Goal: Information Seeking & Learning: Check status

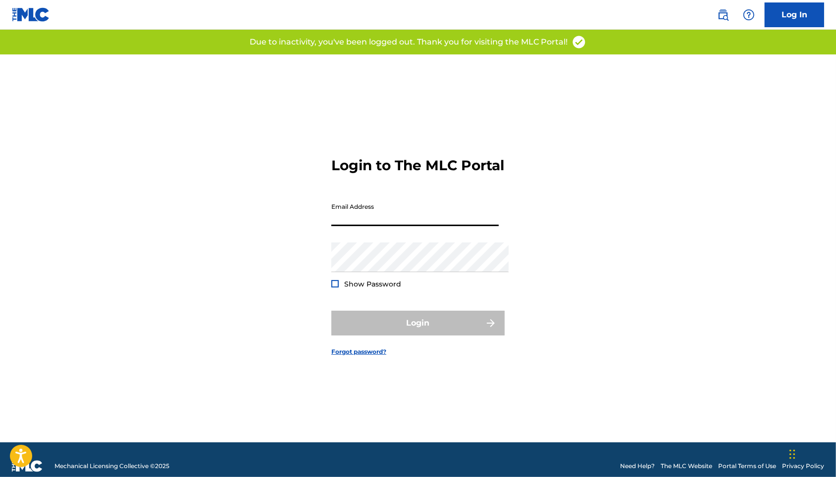
type input "[EMAIL_ADDRESS][DOMAIN_NAME]"
click at [418, 328] on button "Login" at bounding box center [417, 323] width 173 height 25
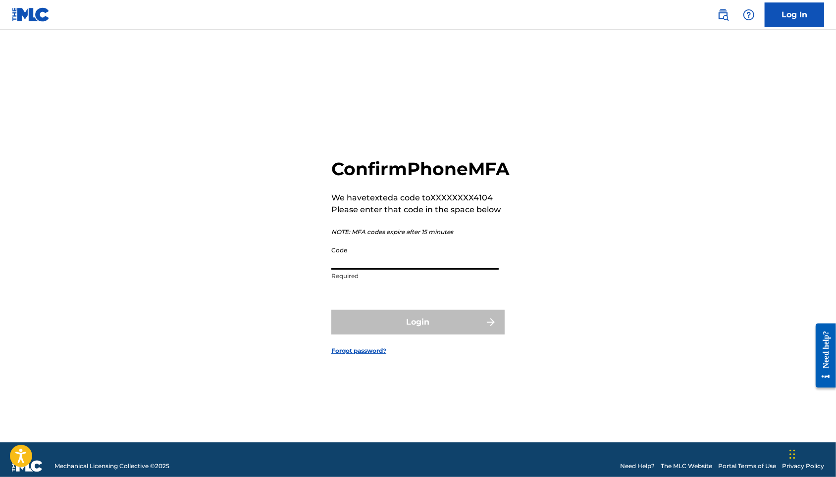
click at [404, 270] on input "Code" at bounding box center [414, 256] width 167 height 28
click at [429, 269] on input "Code" at bounding box center [414, 256] width 167 height 28
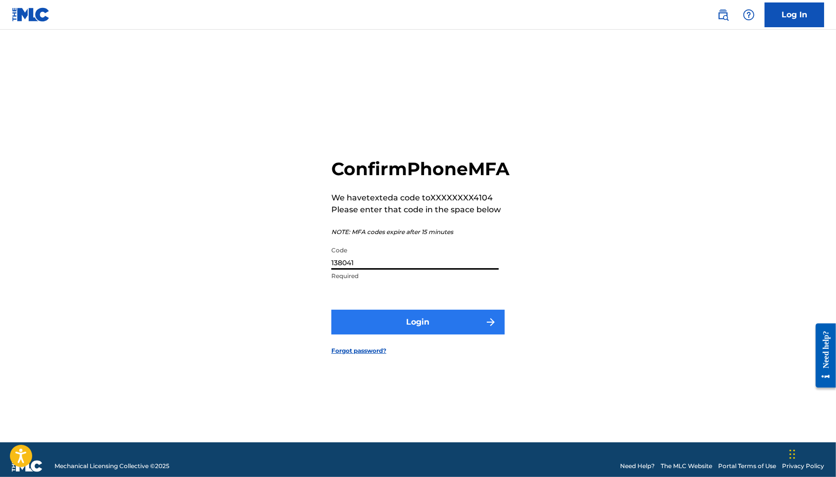
type input "138041"
click at [458, 335] on button "Login" at bounding box center [417, 322] width 173 height 25
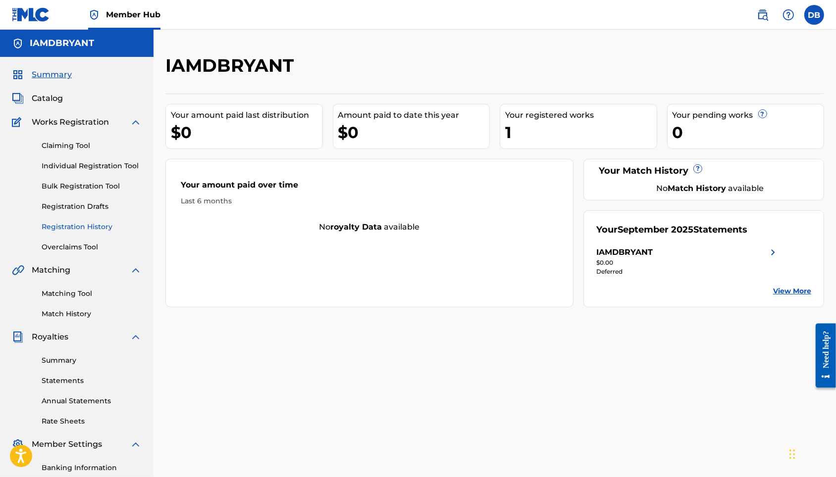
click at [87, 232] on link "Registration History" at bounding box center [92, 227] width 100 height 10
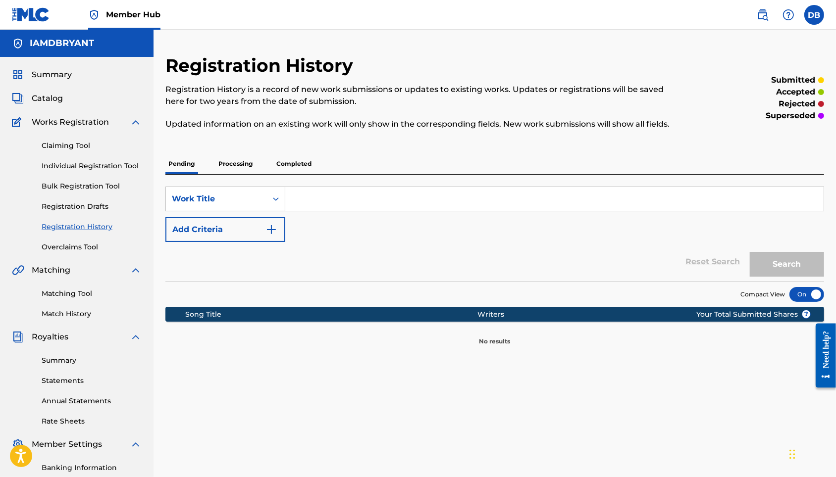
click at [255, 174] on p "Processing" at bounding box center [235, 163] width 40 height 21
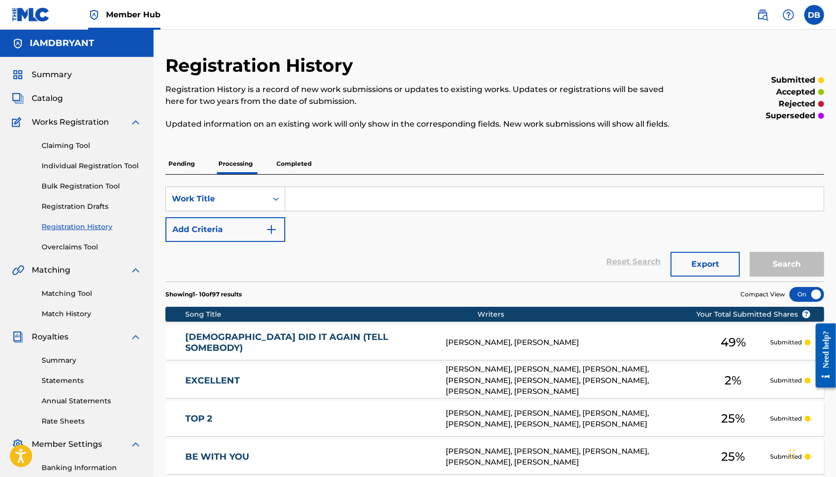
click at [301, 174] on p "Completed" at bounding box center [293, 163] width 41 height 21
